Goal: Check status: Check status

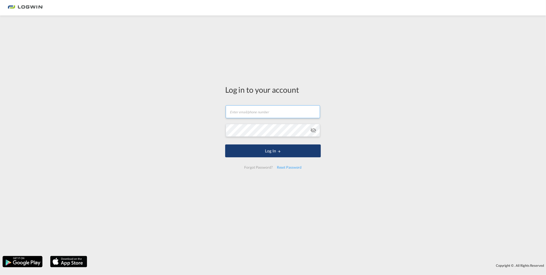
type input "[PERSON_NAME][EMAIL_ADDRESS][DOMAIN_NAME]"
click at [278, 149] on md-icon "LOGIN" at bounding box center [280, 151] width 4 height 4
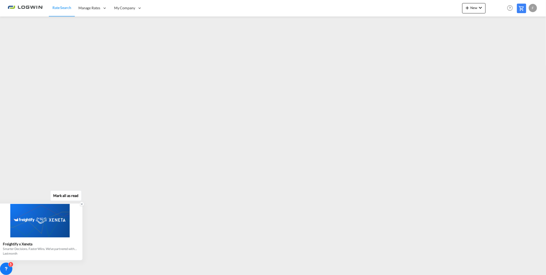
click at [81, 204] on icon at bounding box center [82, 204] width 4 height 4
